Goal: Find specific page/section: Find specific page/section

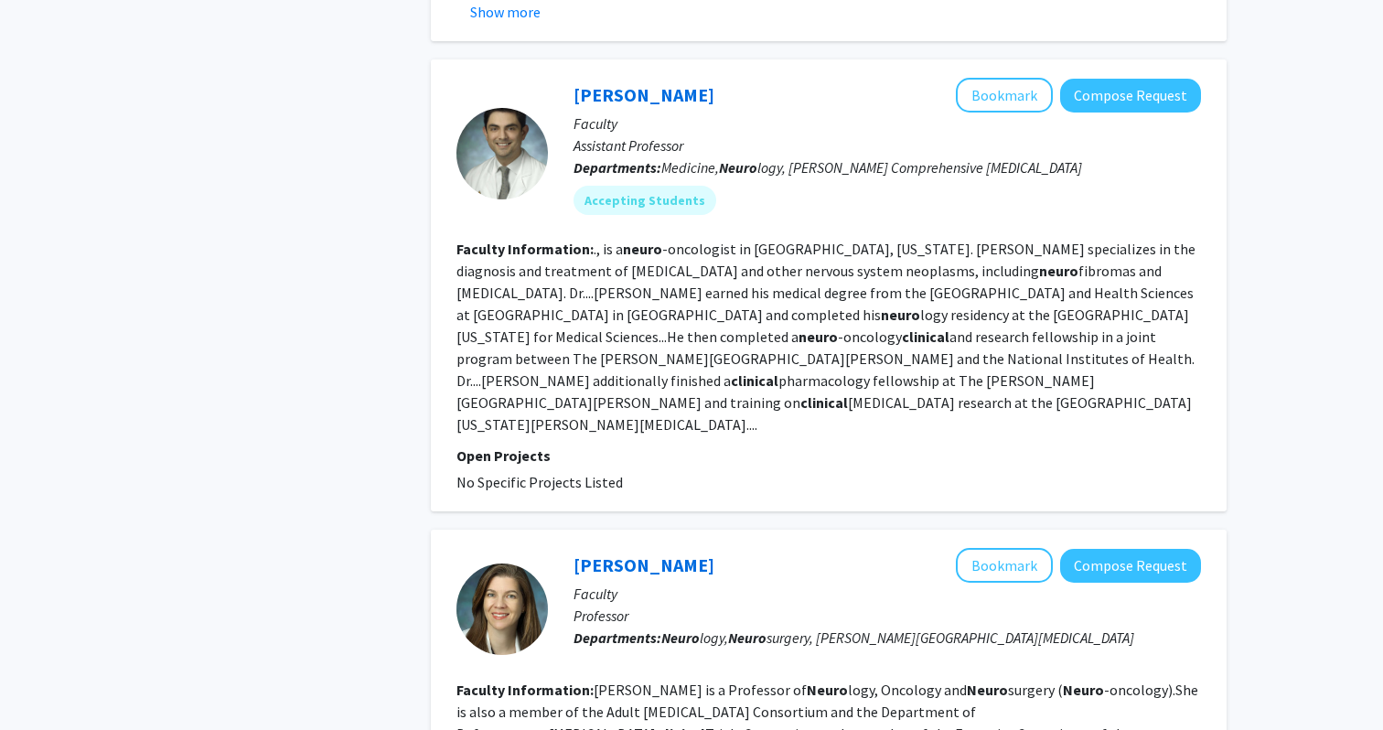
scroll to position [980, 0]
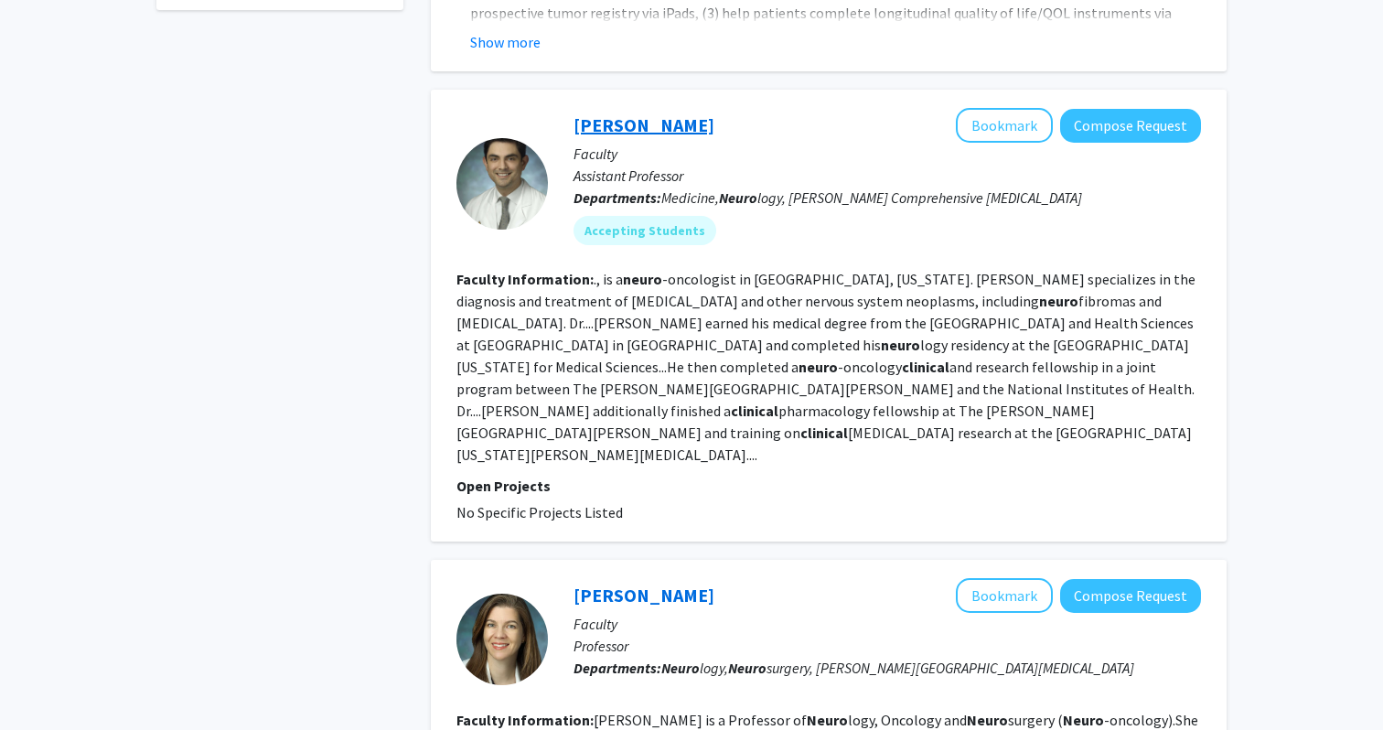
click at [614, 113] on link "[PERSON_NAME]" at bounding box center [643, 124] width 141 height 23
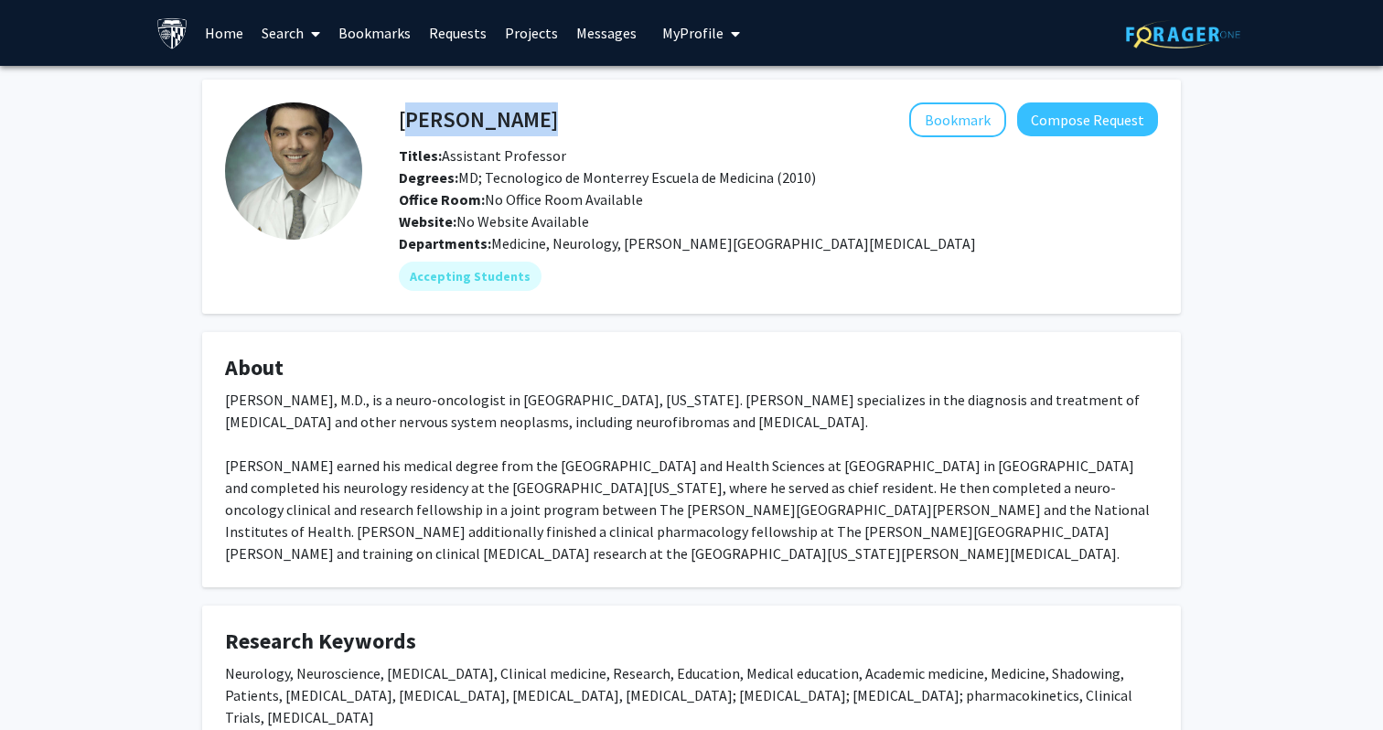
click at [400, 112] on div "[PERSON_NAME] Bookmark Compose Request" at bounding box center [778, 119] width 786 height 35
copy h4 "[PERSON_NAME]"
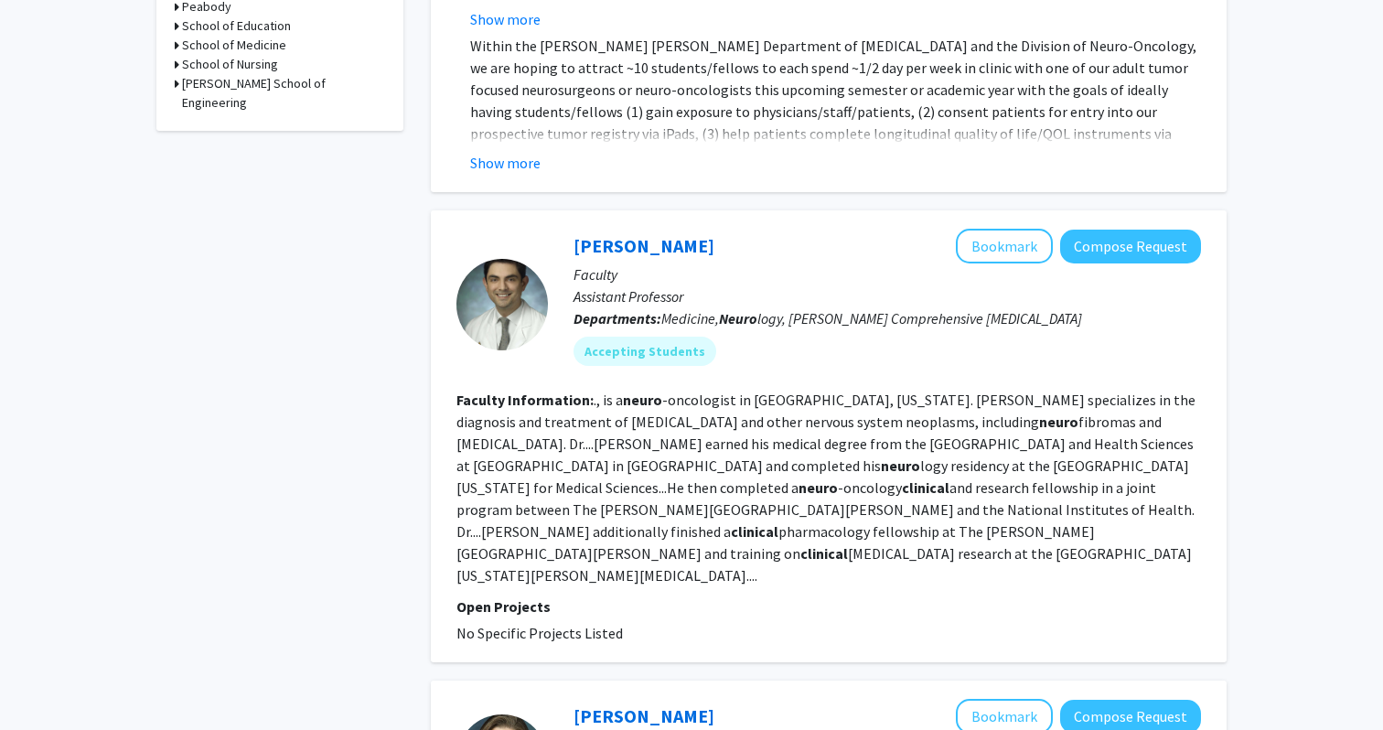
scroll to position [868, 0]
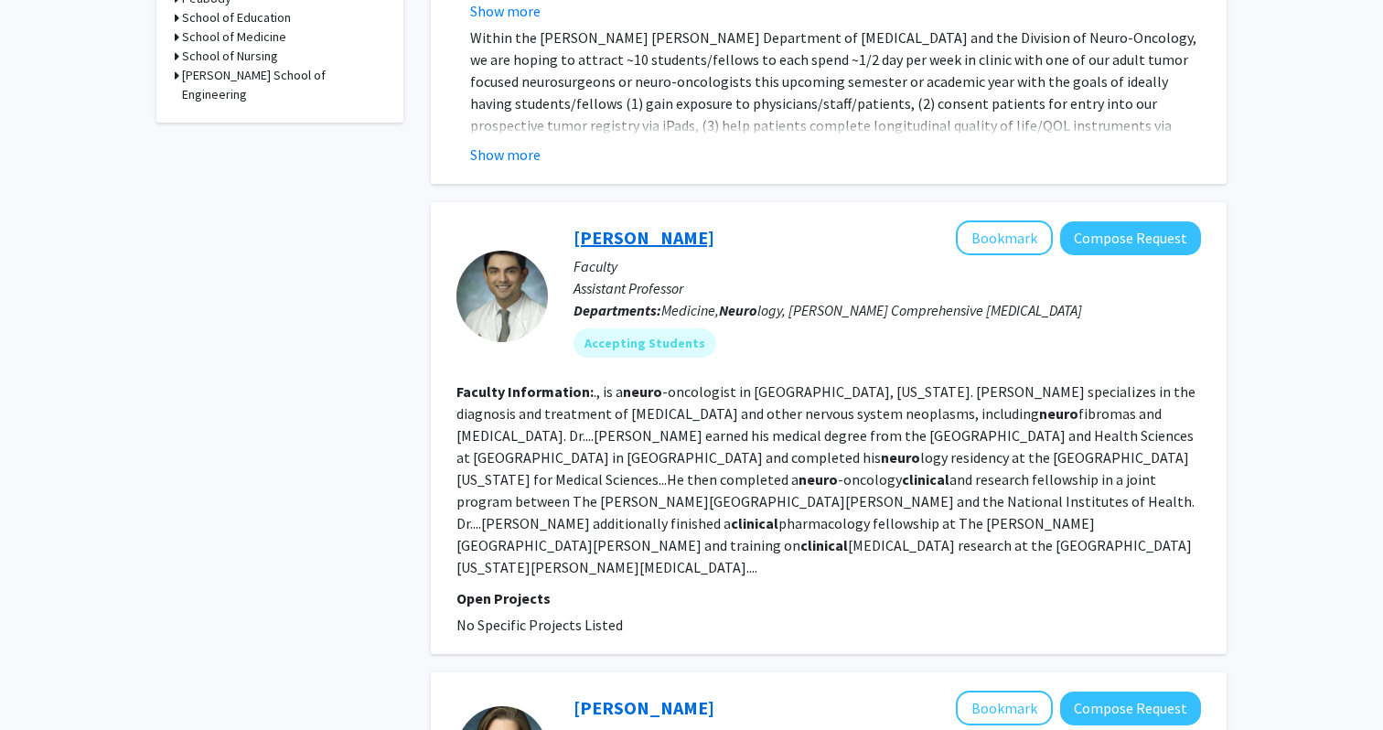
click at [615, 226] on link "[PERSON_NAME]" at bounding box center [643, 237] width 141 height 23
